Goal: Task Accomplishment & Management: Manage account settings

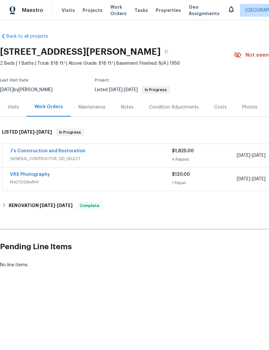
click at [57, 159] on span "GENERAL_CONTRACTOR, OD_SELECT" at bounding box center [91, 159] width 162 height 6
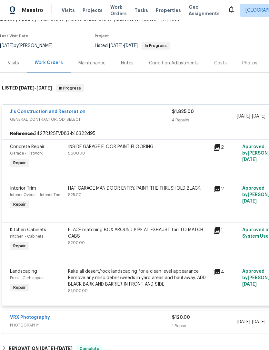
scroll to position [45, 0]
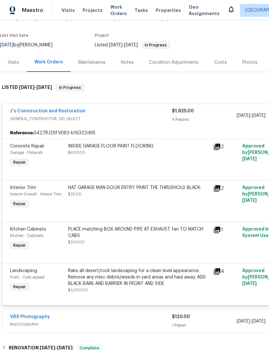
click at [159, 287] on div "Rake all desert/rock landscaping for a clean level appearance. Remove any misc …" at bounding box center [138, 277] width 141 height 19
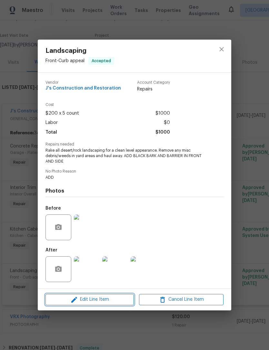
click at [105, 304] on span "Edit Line Item" at bounding box center [89, 300] width 84 height 8
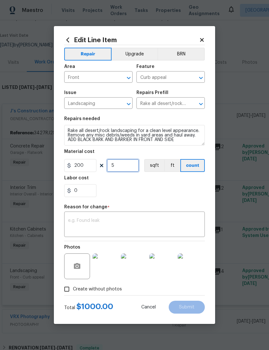
click at [129, 170] on input "5" at bounding box center [123, 165] width 32 height 13
type input "7"
click at [148, 227] on textarea at bounding box center [134, 225] width 133 height 14
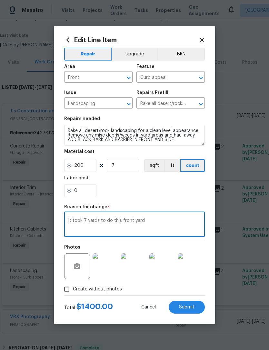
type textarea "It took 7 yards to do this front yard"
click at [158, 192] on div "0" at bounding box center [134, 190] width 140 height 13
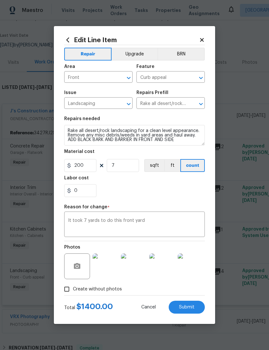
click at [186, 308] on span "Submit" at bounding box center [186, 307] width 15 height 5
type input "5"
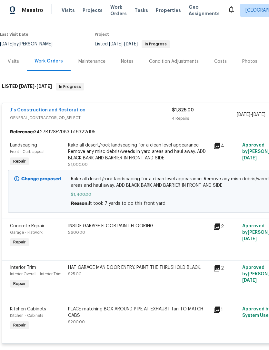
scroll to position [45, 0]
click at [143, 154] on div "Rake all desert/rock landscaping for a clean level appearance. Remove any misc …" at bounding box center [138, 151] width 141 height 19
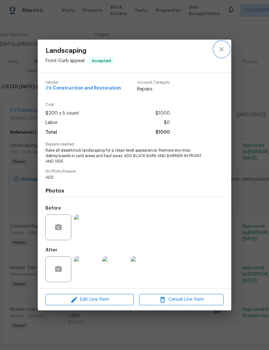
click at [224, 50] on icon "close" at bounding box center [221, 49] width 8 height 8
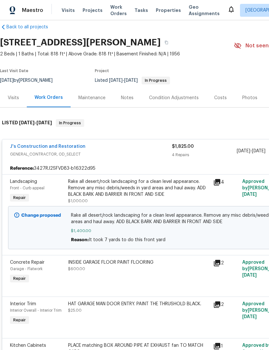
scroll to position [6, 0]
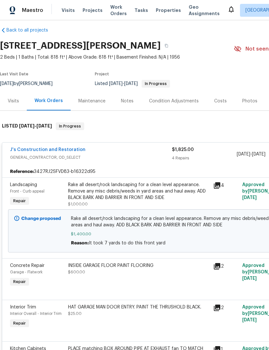
click at [44, 151] on link "J's Construction and Restoration" at bounding box center [47, 150] width 75 height 5
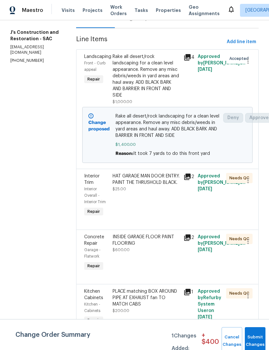
scroll to position [81, 0]
click at [253, 339] on button "Submit Changes" at bounding box center [254, 341] width 21 height 28
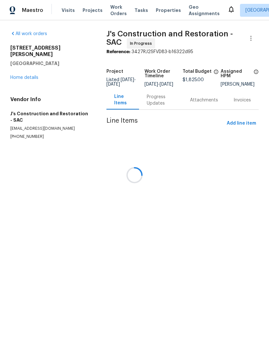
scroll to position [0, 0]
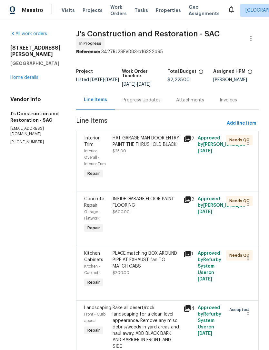
click at [148, 148] on div "HAT GARAGE MAN DOOR ENTRY. PAINT THE THRUSHOLD BLACK." at bounding box center [145, 141] width 67 height 13
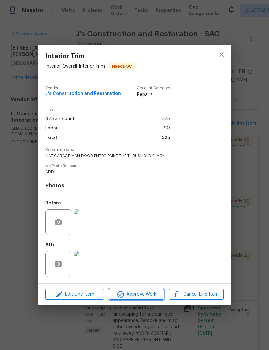
click at [144, 296] on span "Approve Work" at bounding box center [136, 295] width 51 height 8
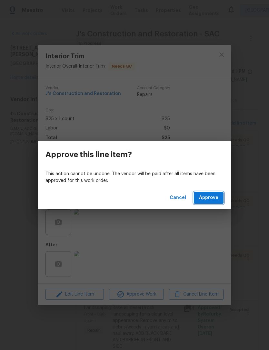
click at [214, 198] on span "Approve" at bounding box center [208, 198] width 19 height 8
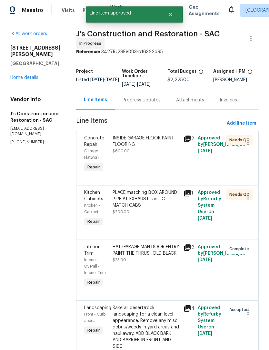
click at [153, 154] on div "INSIDE GARAGE FLOOR PAINT FLOORING $600.00" at bounding box center [145, 144] width 67 height 19
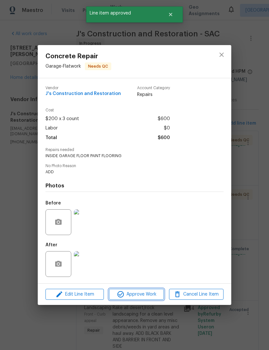
click at [149, 296] on span "Approve Work" at bounding box center [136, 295] width 51 height 8
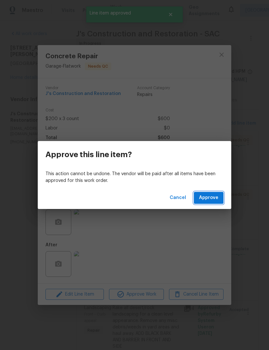
click at [215, 200] on span "Approve" at bounding box center [208, 198] width 19 height 8
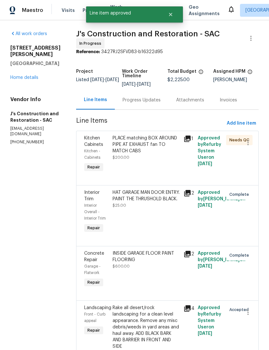
click at [156, 152] on div "PLACE matching BOX AROUND PIPE AT EXHAUST fan TO MATCH CABS" at bounding box center [145, 144] width 67 height 19
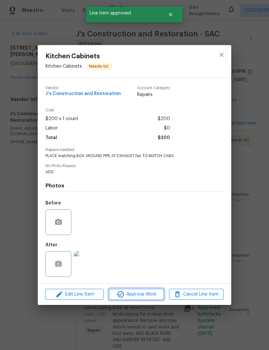
click at [143, 295] on span "Approve Work" at bounding box center [136, 295] width 51 height 8
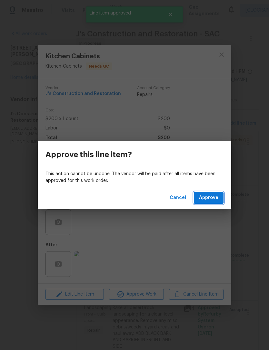
click at [211, 197] on span "Approve" at bounding box center [208, 198] width 19 height 8
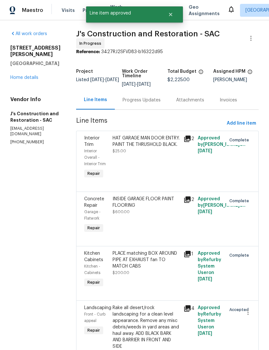
click at [154, 148] on div "HAT GARAGE MAN DOOR ENTRY. PAINT THE THRUSHOLD BLACK." at bounding box center [145, 141] width 67 height 13
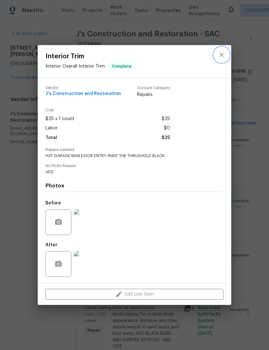
click at [223, 55] on icon "close" at bounding box center [221, 55] width 8 height 8
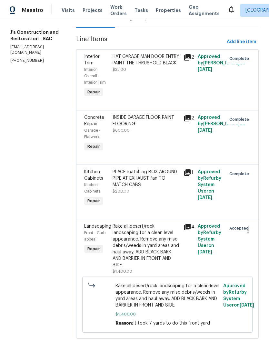
scroll to position [81, 0]
click at [166, 238] on div "Rake all desert/rock landscaping for a clean level appearance. Remove any misc …" at bounding box center [145, 246] width 67 height 45
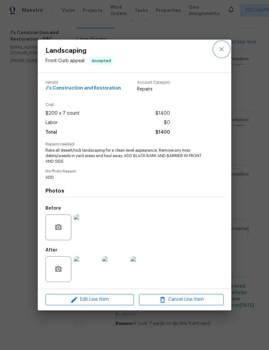
click at [223, 52] on icon "close" at bounding box center [221, 49] width 8 height 8
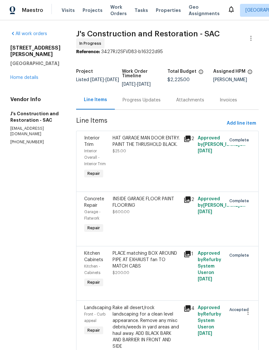
scroll to position [0, 0]
click at [26, 75] on link "Home details" at bounding box center [24, 77] width 28 height 5
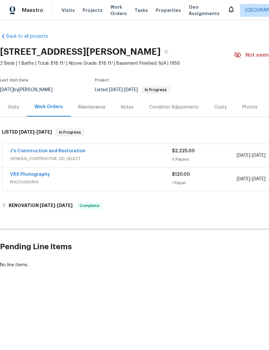
click at [246, 110] on div "Photos" at bounding box center [249, 107] width 15 height 6
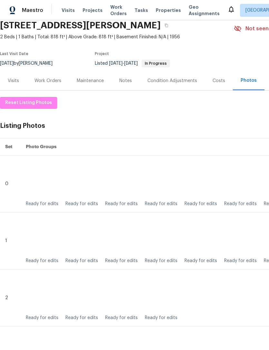
scroll to position [27, 0]
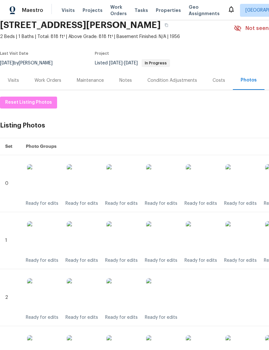
click at [56, 85] on div "Work Orders" at bounding box center [48, 80] width 42 height 19
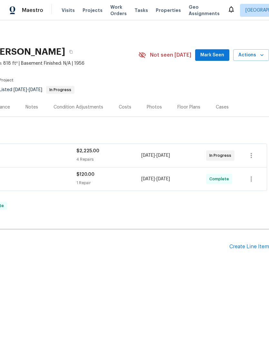
scroll to position [0, 95]
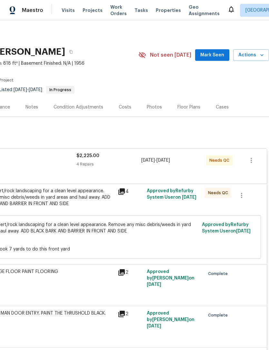
click at [72, 201] on div "Rake all desert/rock landscaping for a clean level appearance. Remove any misc …" at bounding box center [43, 197] width 141 height 19
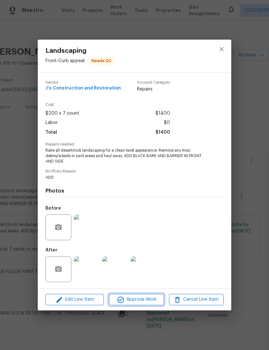
click at [144, 304] on button "Approve Work" at bounding box center [136, 299] width 54 height 11
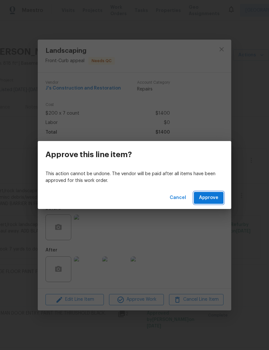
click at [215, 200] on span "Approve" at bounding box center [208, 198] width 19 height 8
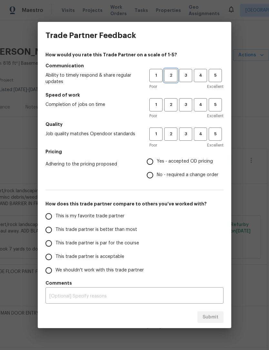
click at [171, 77] on span "2" at bounding box center [171, 75] width 12 height 7
click at [169, 108] on span "2" at bounding box center [171, 104] width 12 height 7
click at [172, 137] on span "2" at bounding box center [171, 133] width 12 height 7
click at [151, 164] on input "Yes - accepted OD pricing" at bounding box center [150, 162] width 14 height 14
radio input "true"
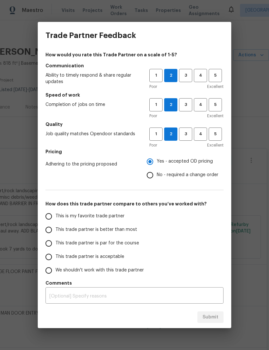
click at [54, 233] on input "This trade partner is better than most" at bounding box center [49, 230] width 14 height 14
click at [214, 321] on span "Submit" at bounding box center [210, 317] width 16 height 8
radio input "true"
